Goal: Task Accomplishment & Management: Complete application form

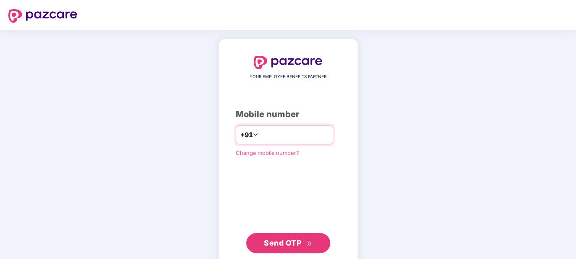
click at [290, 138] on input "number" at bounding box center [293, 134] width 69 height 13
type input "**********"
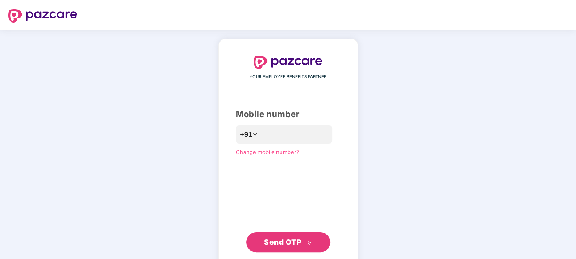
click at [304, 245] on span "Send OTP" at bounding box center [288, 242] width 48 height 12
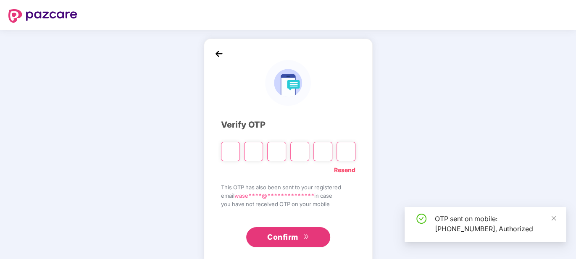
click at [232, 153] on input "Please enter verification code. Digit 1" at bounding box center [230, 151] width 19 height 19
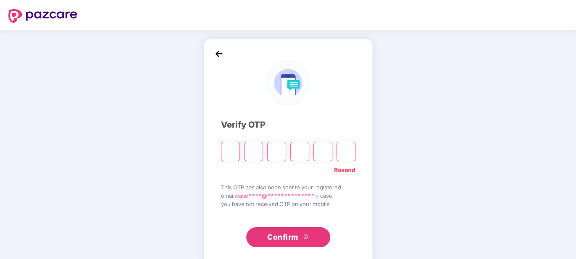
type input "*"
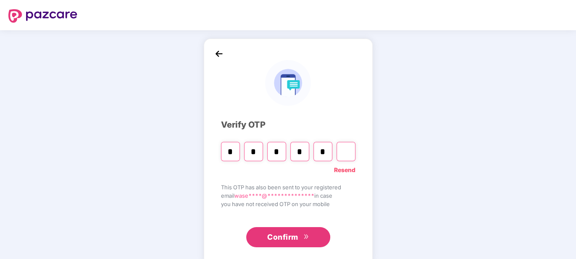
type input "*"
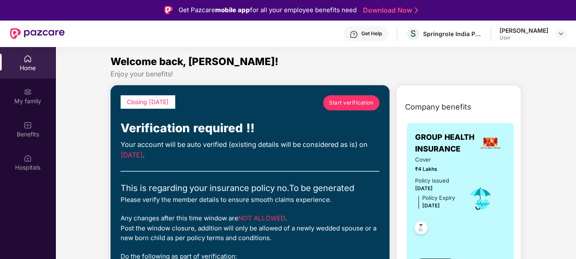
click at [353, 101] on span "Start verification" at bounding box center [351, 103] width 44 height 8
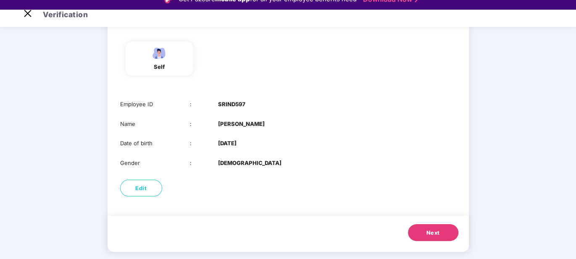
scroll to position [20, 0]
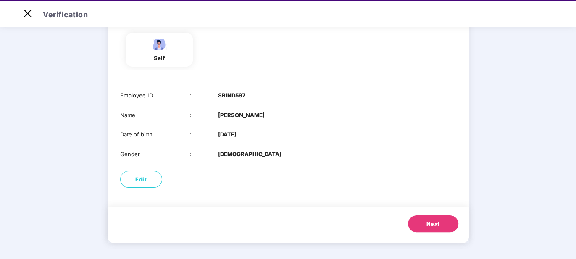
click at [435, 224] on span "Next" at bounding box center [432, 224] width 13 height 8
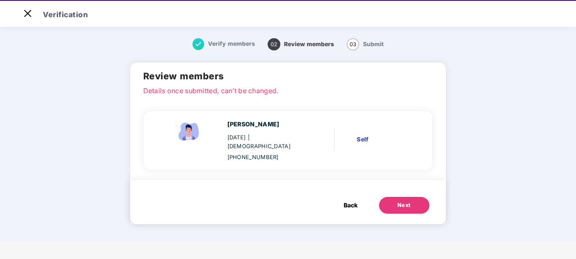
scroll to position [0, 0]
click at [365, 135] on div "Self" at bounding box center [381, 139] width 51 height 9
click at [373, 150] on div "Waseem K 08 July 2001 | Male +916305515606 Self" at bounding box center [284, 141] width 265 height 42
click at [332, 161] on div "Waseem K 08 July 2001 | Male +916305515606 Self" at bounding box center [288, 140] width 289 height 59
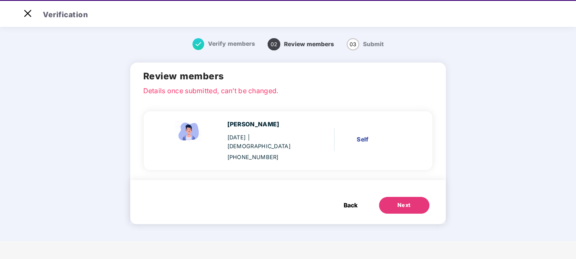
click at [366, 128] on div "Waseem K 08 July 2001 | Male +916305515606 Self" at bounding box center [284, 141] width 265 height 42
click at [366, 136] on div "Self" at bounding box center [381, 139] width 51 height 9
click at [353, 201] on span "Back" at bounding box center [350, 205] width 14 height 9
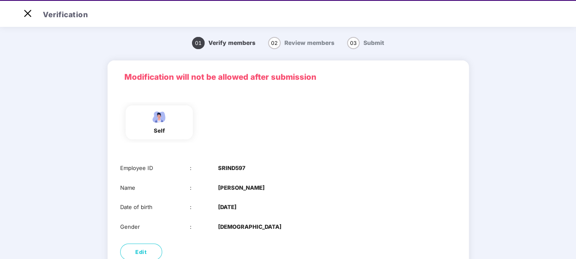
click at [173, 124] on div "self" at bounding box center [159, 122] width 67 height 34
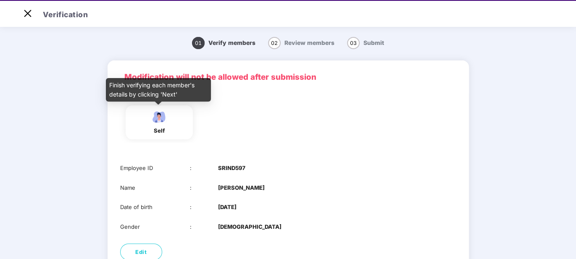
click at [158, 126] on div "self" at bounding box center [159, 130] width 21 height 9
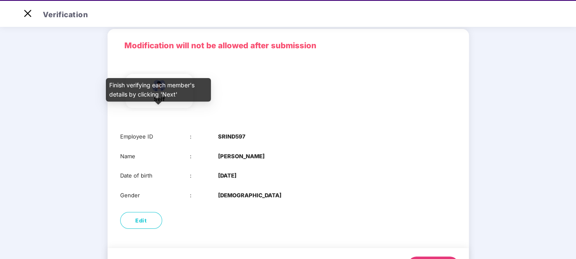
scroll to position [73, 0]
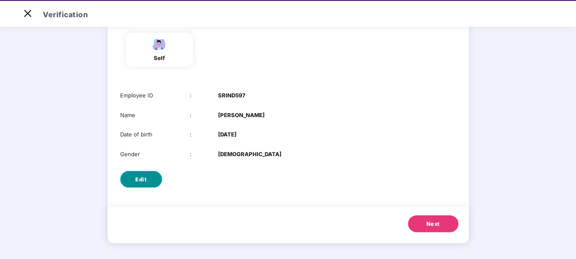
click at [147, 176] on button "Edit" at bounding box center [141, 179] width 42 height 17
select select "****"
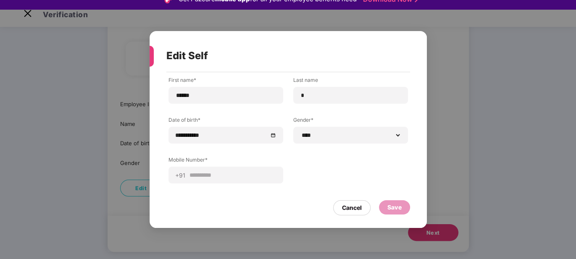
scroll to position [20, 0]
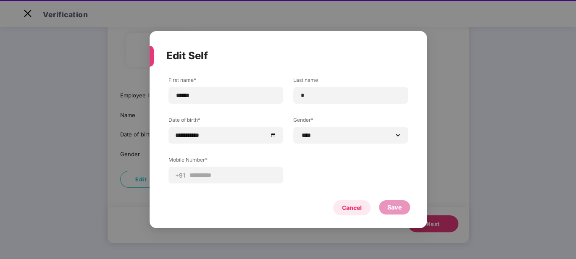
click at [345, 209] on div "Cancel" at bounding box center [352, 207] width 20 height 9
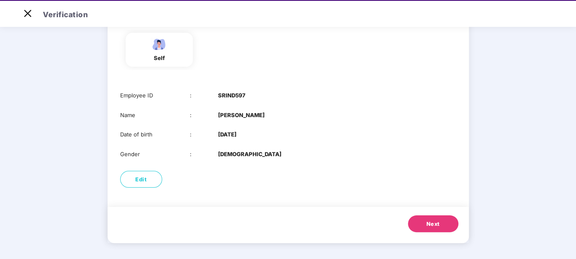
click at [429, 227] on span "Next" at bounding box center [432, 224] width 13 height 8
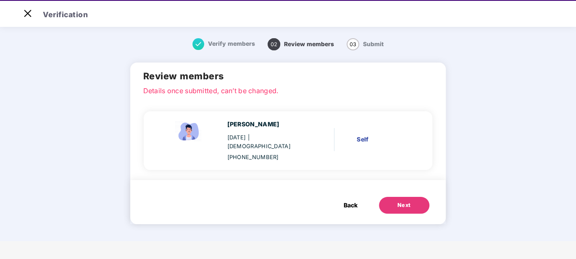
click at [403, 201] on div "Next" at bounding box center [403, 205] width 13 height 8
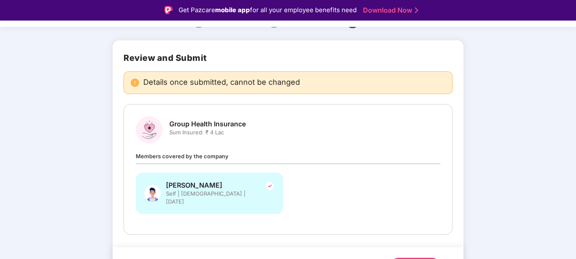
scroll to position [55, 0]
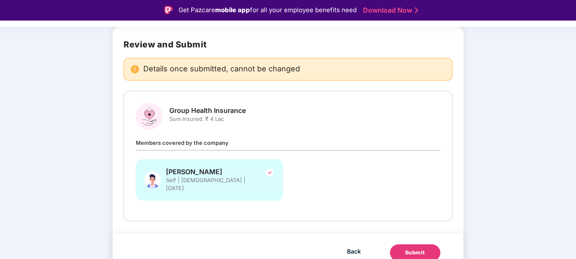
click at [335, 185] on div "Waseem K Self | Male | 08 July 2001" at bounding box center [288, 184] width 314 height 50
click at [247, 185] on div "Waseem K Self | Male | 08 July 2001" at bounding box center [209, 180] width 147 height 42
click at [416, 249] on div "Submit" at bounding box center [415, 253] width 20 height 8
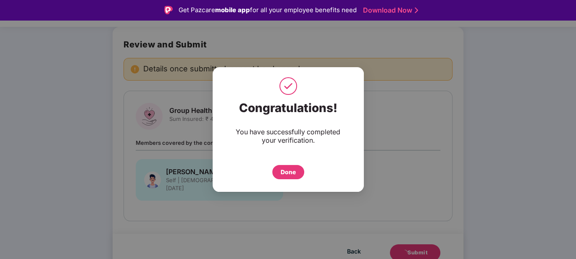
click at [290, 177] on div "Done" at bounding box center [288, 172] width 32 height 14
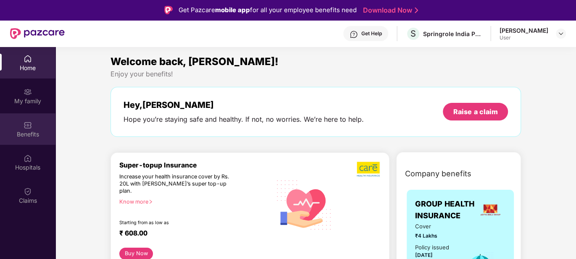
click at [27, 133] on div "Benefits" at bounding box center [27, 134] width 55 height 8
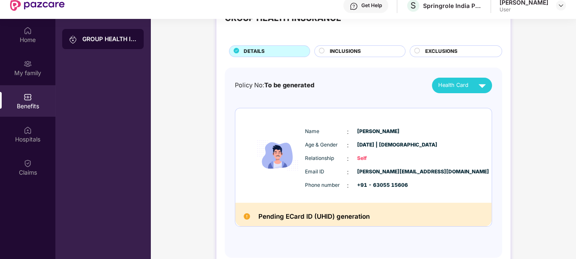
scroll to position [47, 0]
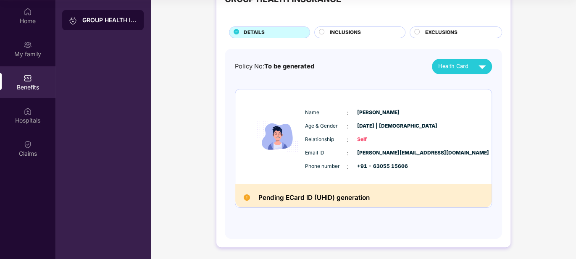
click at [352, 31] on span "INCLUSIONS" at bounding box center [345, 33] width 31 height 8
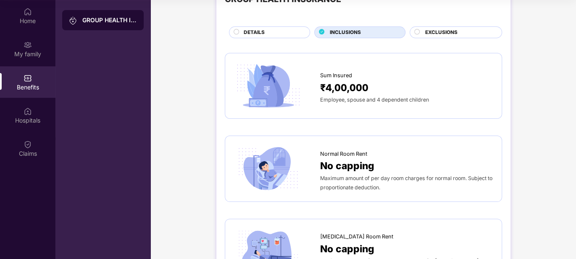
click at [443, 31] on span "EXCLUSIONS" at bounding box center [441, 33] width 32 height 8
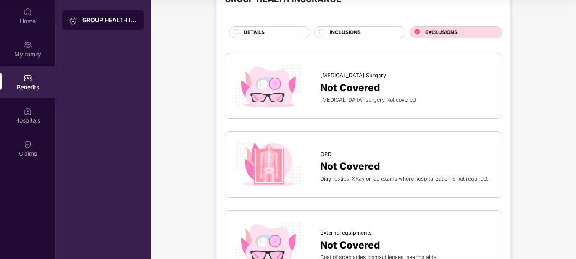
click at [304, 35] on div "DETAILS" at bounding box center [272, 33] width 66 height 9
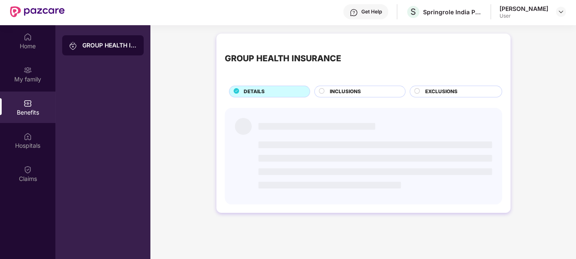
scroll to position [0, 0]
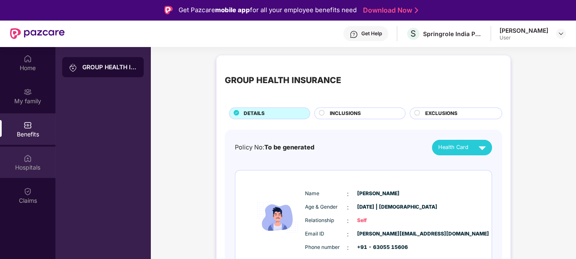
click at [29, 163] on div "Hospitals" at bounding box center [27, 167] width 55 height 8
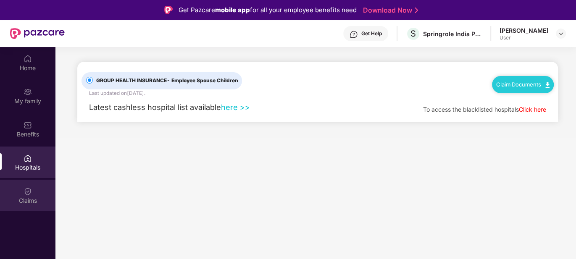
click at [25, 195] on div "Claims" at bounding box center [27, 195] width 55 height 31
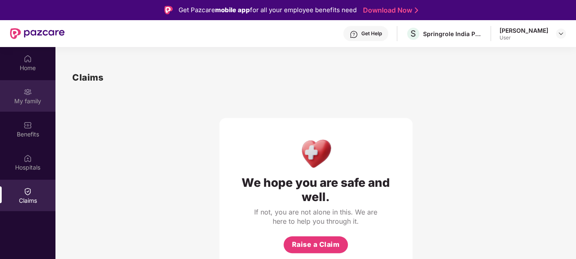
click at [38, 96] on div "My family" at bounding box center [27, 95] width 55 height 31
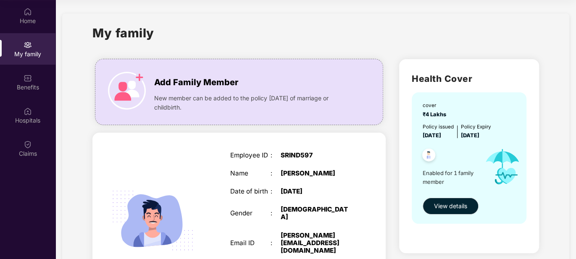
click at [26, 52] on div "My family" at bounding box center [27, 54] width 55 height 8
click at [26, 20] on div "Home" at bounding box center [27, 21] width 55 height 8
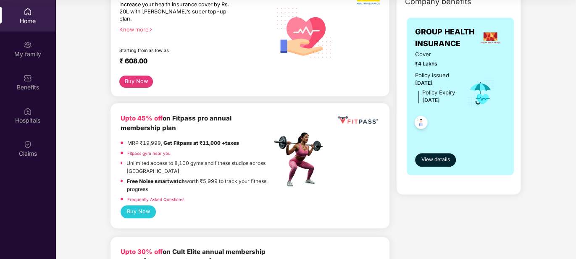
scroll to position [126, 0]
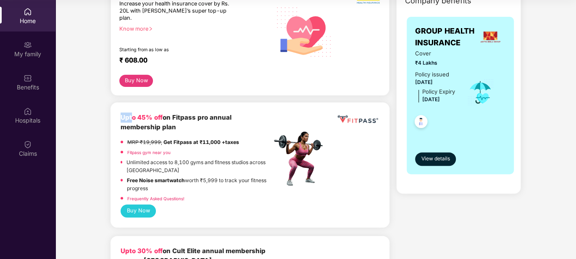
drag, startPoint x: 120, startPoint y: 107, endPoint x: 132, endPoint y: 112, distance: 13.3
click at [132, 111] on div "Upto 45% off on Fitpass pro annual membership plan MRP ₹19,999, Get Fitpass at …" at bounding box center [249, 164] width 279 height 125
click at [137, 113] on b "Upto 45% off" at bounding box center [141, 117] width 42 height 8
drag, startPoint x: 119, startPoint y: 113, endPoint x: 120, endPoint y: 102, distance: 10.2
click at [120, 102] on div "Upto 45% off on Fitpass pro annual membership plan MRP ₹19,999, Get Fitpass at …" at bounding box center [249, 164] width 279 height 125
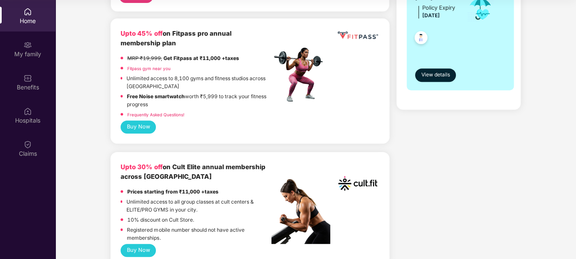
scroll to position [168, 0]
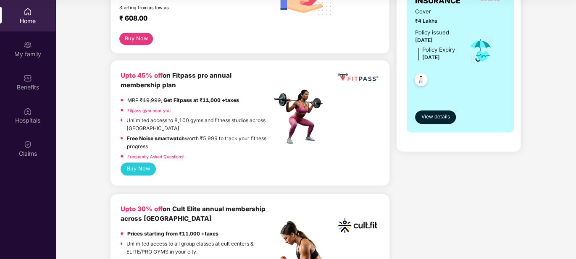
click at [138, 162] on button "Buy Now" at bounding box center [138, 168] width 36 height 13
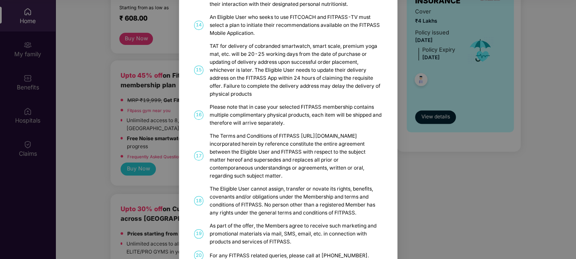
scroll to position [464, 0]
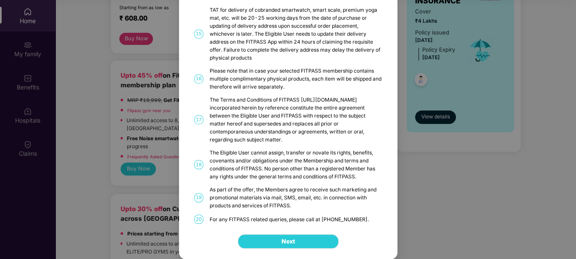
click at [302, 252] on div "Next" at bounding box center [288, 241] width 218 height 35
click at [301, 238] on button "Next" at bounding box center [288, 241] width 101 height 14
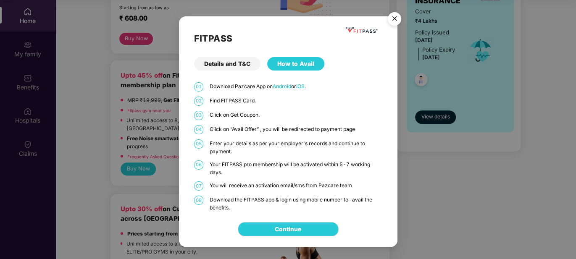
scroll to position [0, 0]
click at [397, 17] on img "Close" at bounding box center [394, 20] width 24 height 24
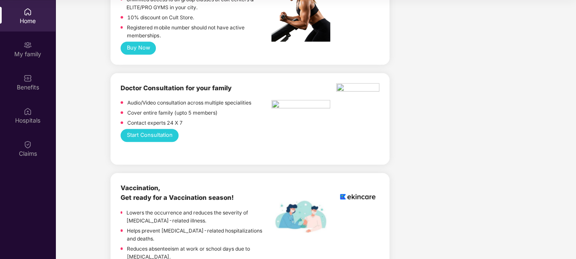
scroll to position [420, 0]
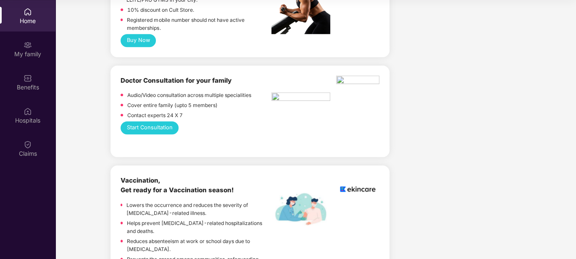
click at [216, 91] on p "Audio/Video consultation across multiple specialities" at bounding box center [189, 95] width 124 height 8
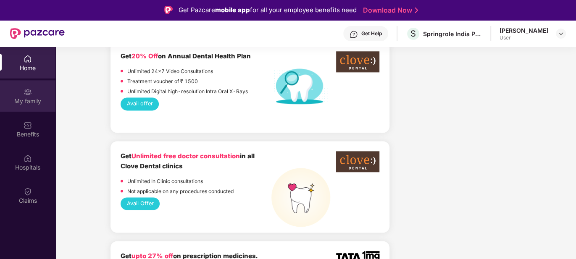
scroll to position [649, 0]
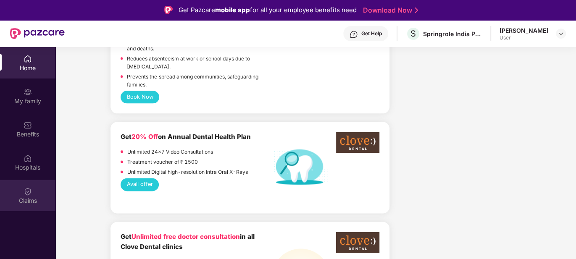
click at [23, 206] on div "Claims" at bounding box center [27, 195] width 55 height 31
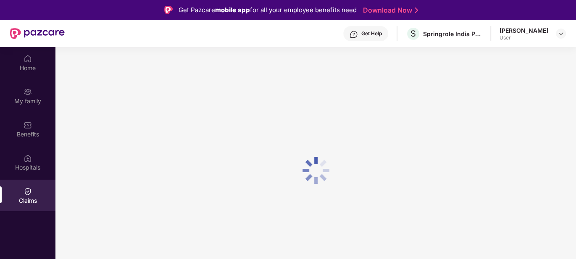
scroll to position [0, 0]
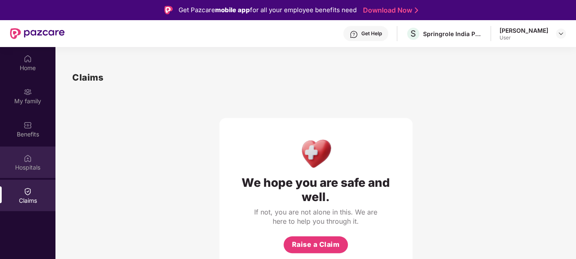
click at [30, 150] on div "Hospitals" at bounding box center [27, 162] width 55 height 31
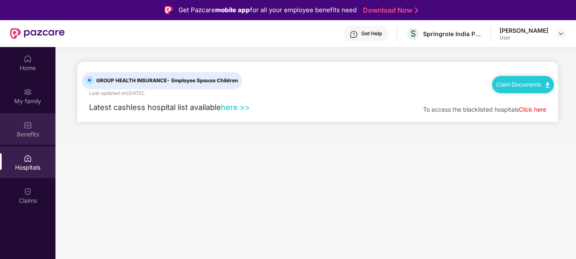
click at [31, 132] on div "Benefits" at bounding box center [27, 134] width 55 height 8
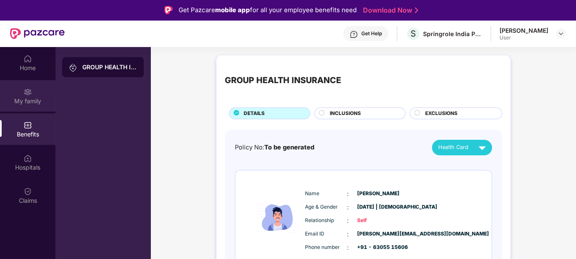
click at [31, 95] on img at bounding box center [28, 92] width 8 height 8
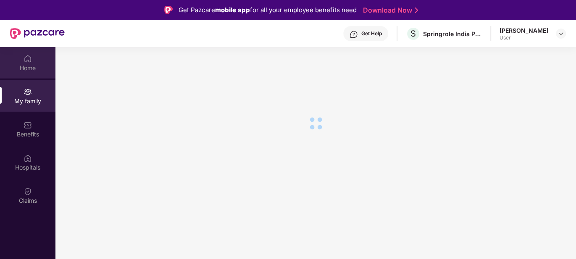
click at [27, 59] on img at bounding box center [28, 59] width 8 height 8
